Goal: Information Seeking & Learning: Check status

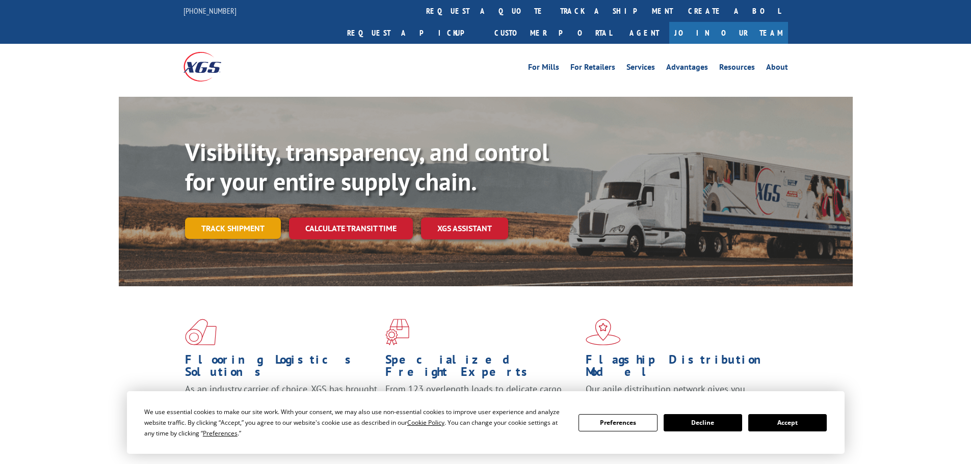
click at [245, 218] on link "Track shipment" at bounding box center [233, 228] width 96 height 21
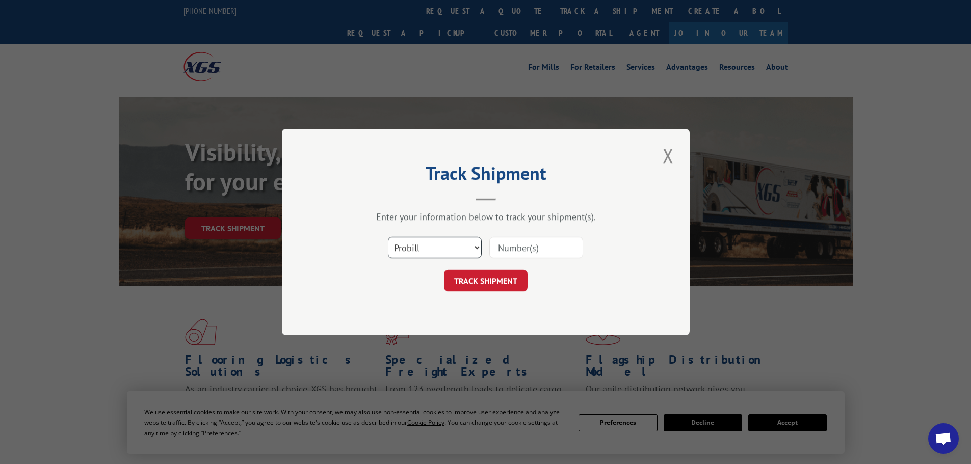
click at [429, 248] on select "Select category... Probill BOL PO" at bounding box center [435, 247] width 94 height 21
select select "po"
click at [388, 237] on select "Select category... Probill BOL PO" at bounding box center [435, 247] width 94 height 21
click at [529, 249] on input at bounding box center [536, 247] width 94 height 21
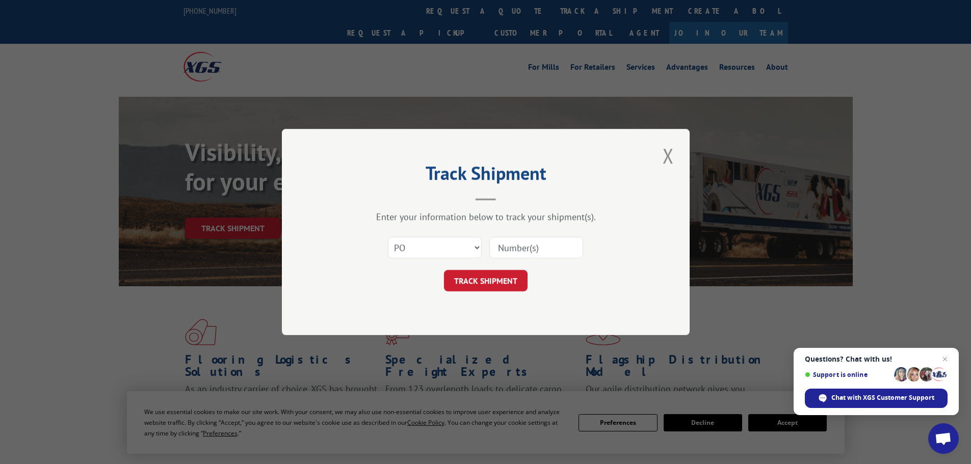
paste input "24510550"
type input "24510550"
click at [503, 279] on button "TRACK SHIPMENT" at bounding box center [486, 280] width 84 height 21
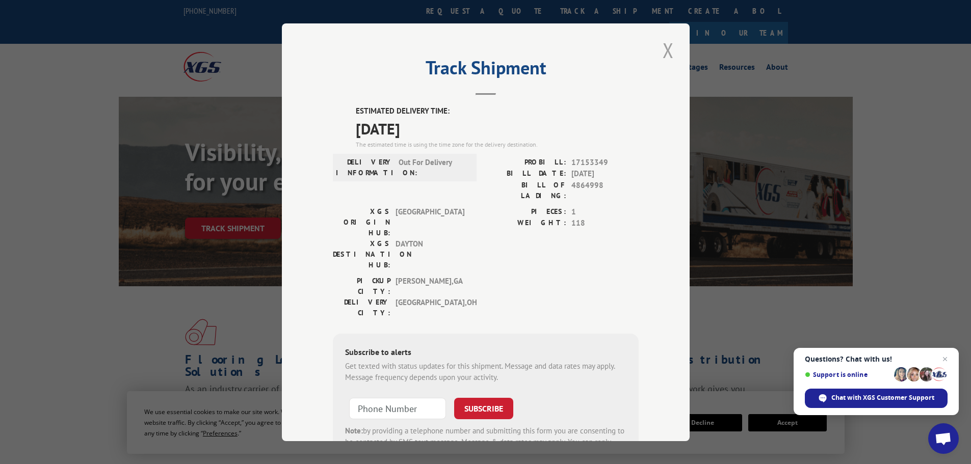
click at [661, 55] on button "Close modal" at bounding box center [668, 50] width 17 height 28
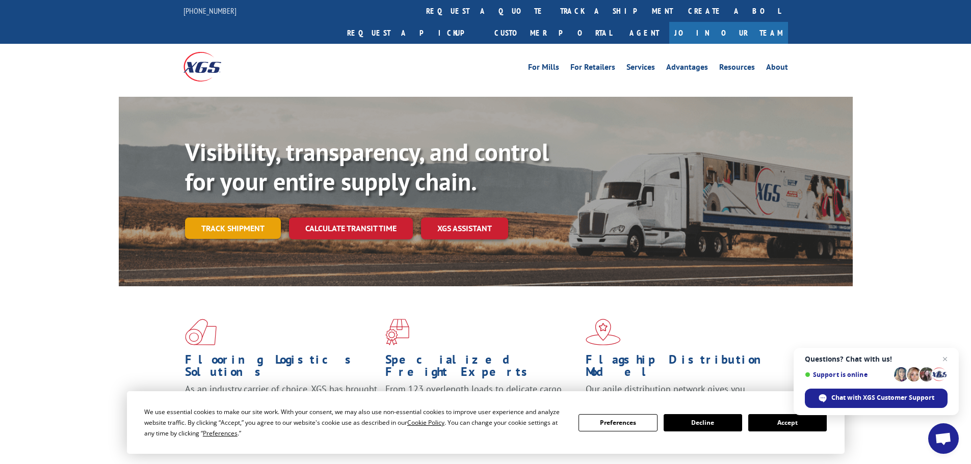
click at [255, 218] on link "Track shipment" at bounding box center [233, 228] width 96 height 21
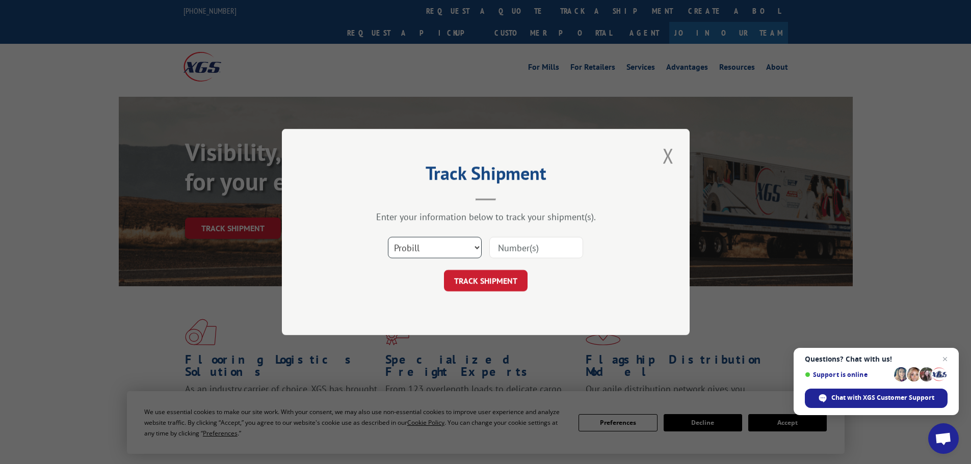
click at [452, 248] on select "Select category... Probill BOL PO" at bounding box center [435, 247] width 94 height 21
select select "po"
click at [388, 237] on select "Select category... Probill BOL PO" at bounding box center [435, 247] width 94 height 21
click at [523, 247] on input at bounding box center [536, 247] width 94 height 21
paste input "24510626"
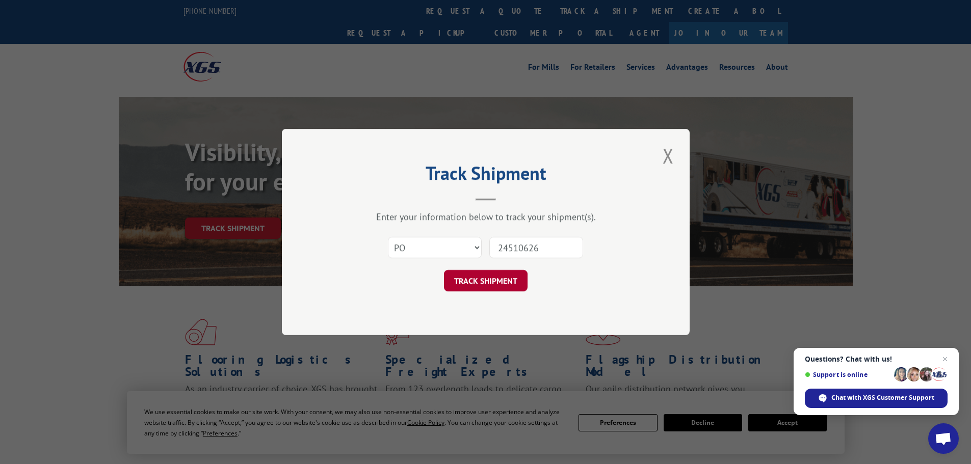
type input "24510626"
click at [504, 281] on button "TRACK SHIPMENT" at bounding box center [486, 280] width 84 height 21
